Goal: Information Seeking & Learning: Learn about a topic

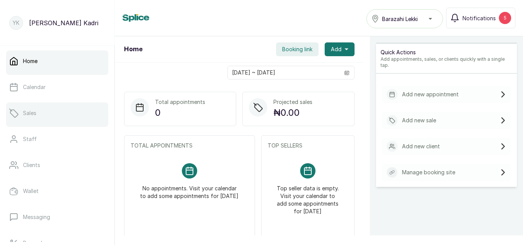
click at [41, 106] on link "Sales" at bounding box center [57, 113] width 102 height 21
